Goal: Find specific page/section: Find specific page/section

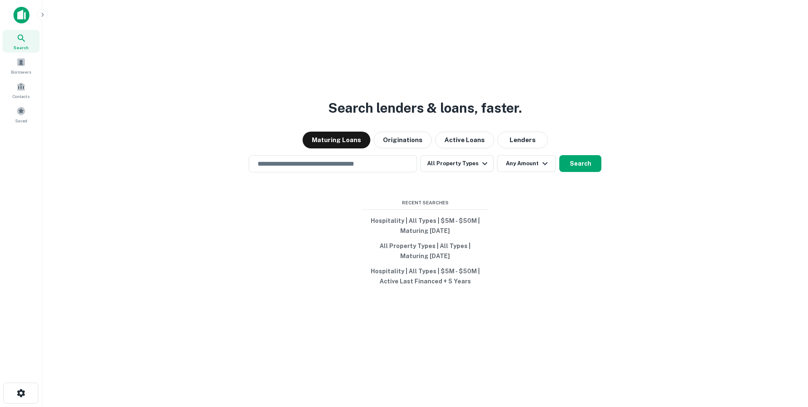
click at [159, 83] on div "Search lenders & loans, faster. Maturing Loans Originations Active Loans Lender…" at bounding box center [425, 223] width 752 height 407
click at [22, 68] on div "Borrowers" at bounding box center [21, 65] width 37 height 23
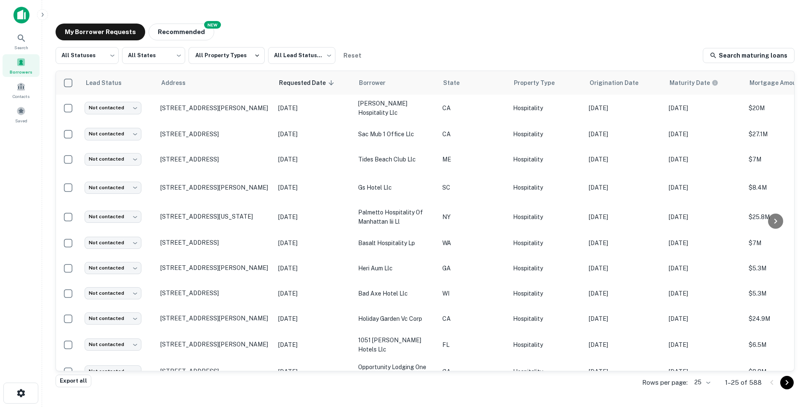
click at [707, 384] on body "Search Borrowers Contacts Saved My Borrower Requests NEW Recommended All Status…" at bounding box center [404, 203] width 808 height 407
click at [696, 389] on li "1000" at bounding box center [702, 389] width 29 height 15
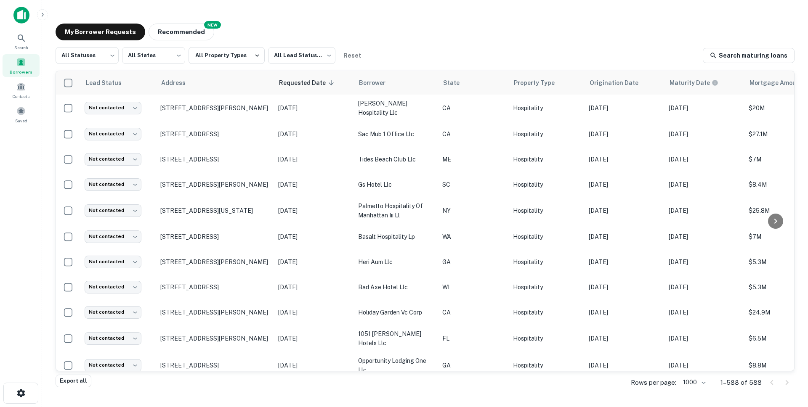
scroll to position [8289, 0]
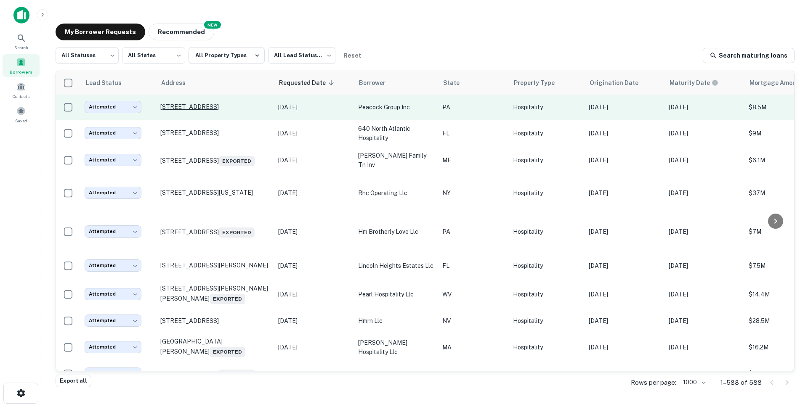
click at [223, 111] on p "[STREET_ADDRESS]" at bounding box center [214, 107] width 109 height 8
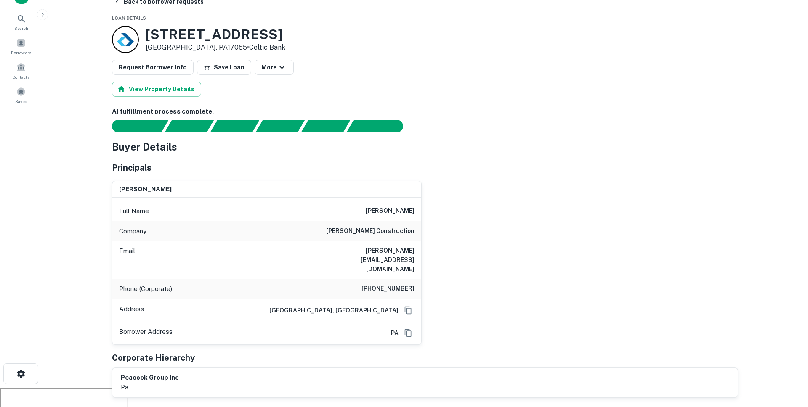
scroll to position [20, 0]
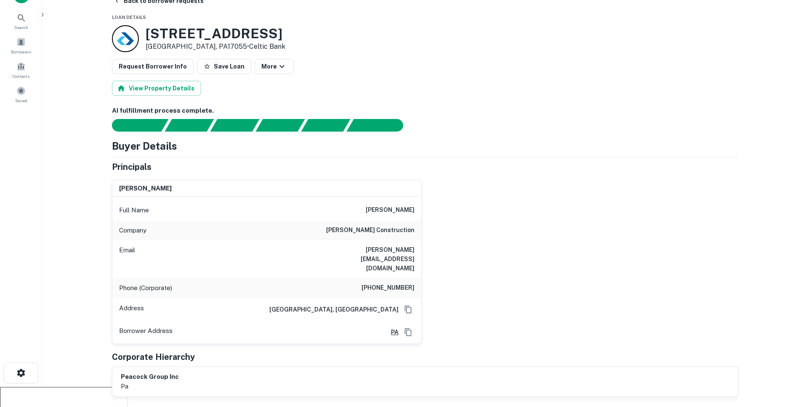
click at [567, 125] on div at bounding box center [420, 125] width 636 height 13
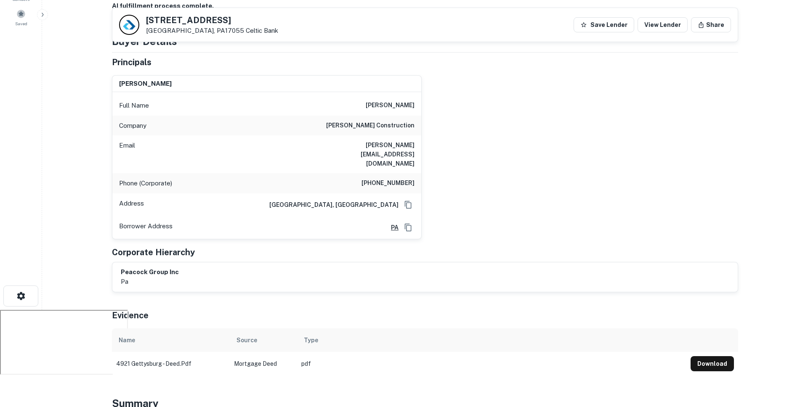
scroll to position [88, 0]
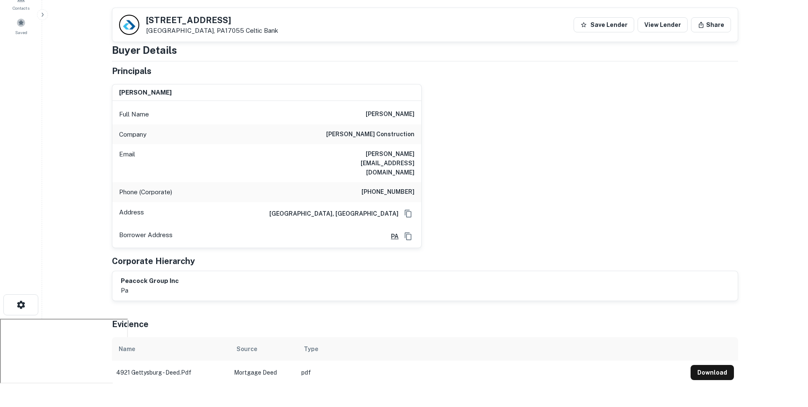
click at [551, 143] on div "[PERSON_NAME] Full Name [PERSON_NAME] Company [PERSON_NAME] construction Email …" at bounding box center [421, 162] width 633 height 171
click at [506, 139] on div "[PERSON_NAME] Full Name [PERSON_NAME] Company [PERSON_NAME] construction Email …" at bounding box center [421, 162] width 633 height 171
click at [633, 142] on div "[PERSON_NAME] Full Name [PERSON_NAME] Company [PERSON_NAME] construction Email …" at bounding box center [421, 162] width 633 height 171
drag, startPoint x: 576, startPoint y: 157, endPoint x: 577, endPoint y: 179, distance: 21.9
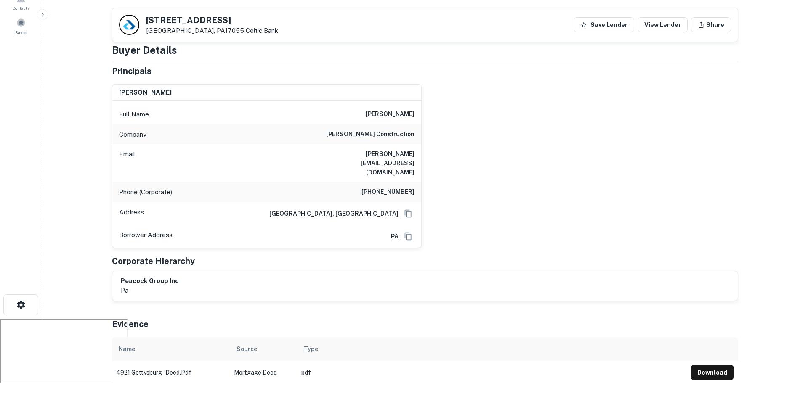
click at [576, 157] on div "[PERSON_NAME] Full Name [PERSON_NAME] Company [PERSON_NAME] construction Email …" at bounding box center [421, 162] width 633 height 171
click at [584, 197] on div "[PERSON_NAME] Full Name [PERSON_NAME] Company [PERSON_NAME] construction Email …" at bounding box center [421, 162] width 633 height 171
click at [628, 148] on div "[PERSON_NAME] Full Name [PERSON_NAME] Company [PERSON_NAME] construction Email …" at bounding box center [421, 164] width 633 height 171
click at [607, 143] on div "[PERSON_NAME] Full Name [PERSON_NAME] Company [PERSON_NAME] construction Email …" at bounding box center [421, 162] width 633 height 171
